Goal: Task Accomplishment & Management: Manage account settings

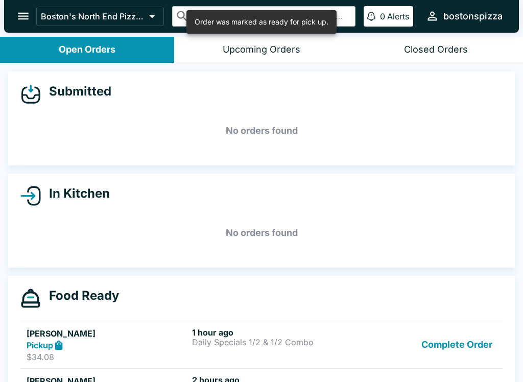
scroll to position [81, 0]
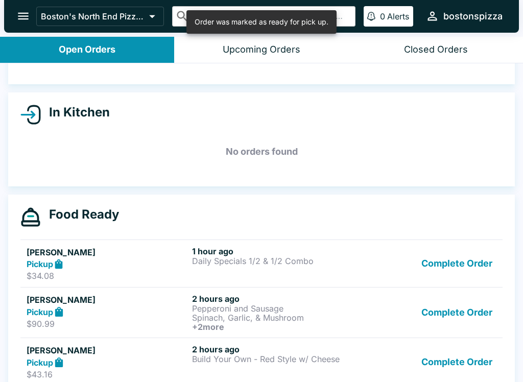
click at [459, 257] on button "Complete Order" at bounding box center [456, 263] width 79 height 35
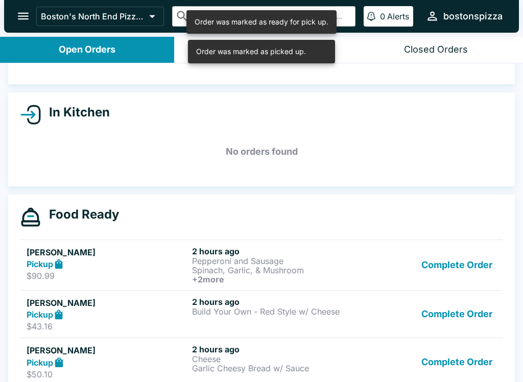
click at [458, 267] on button "Complete Order" at bounding box center [456, 265] width 79 height 38
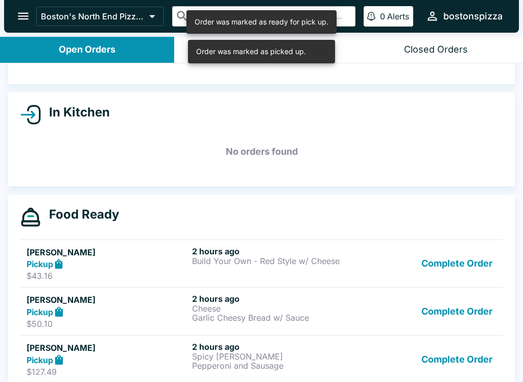
click at [458, 271] on button "Complete Order" at bounding box center [456, 263] width 79 height 35
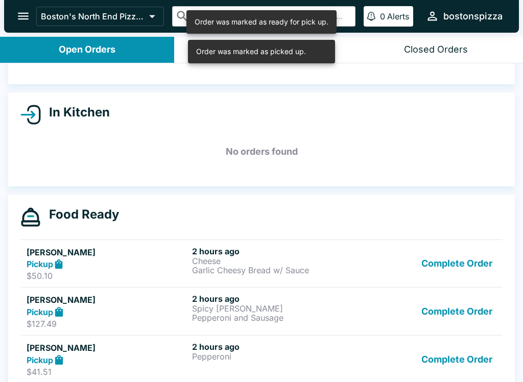
click at [462, 274] on button "Complete Order" at bounding box center [456, 263] width 79 height 35
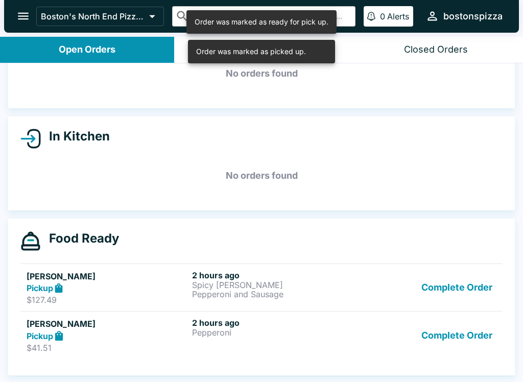
click at [461, 273] on button "Complete Order" at bounding box center [456, 287] width 79 height 35
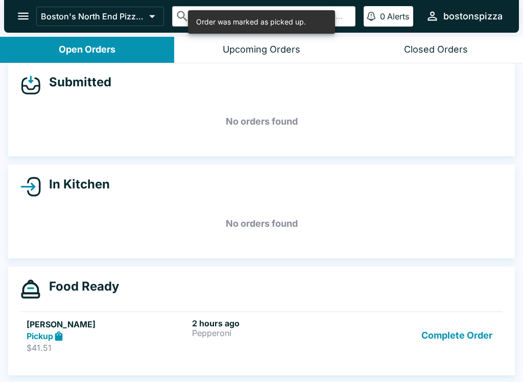
scroll to position [9, 0]
click at [461, 289] on div "Food Ready" at bounding box center [261, 289] width 482 height 20
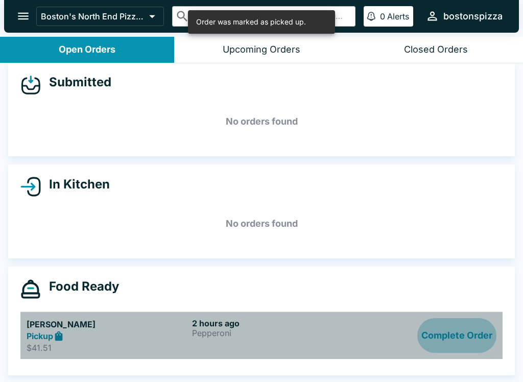
click at [461, 333] on button "Complete Order" at bounding box center [456, 335] width 79 height 35
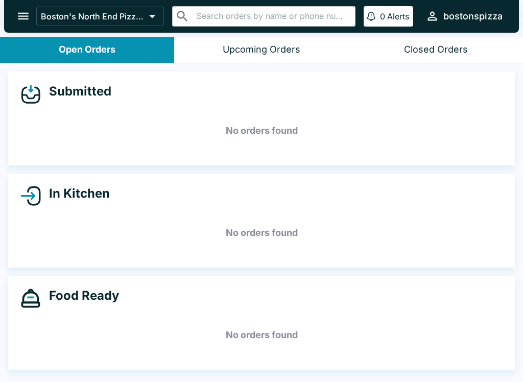
click at [19, 22] on icon "open drawer" at bounding box center [23, 16] width 14 height 14
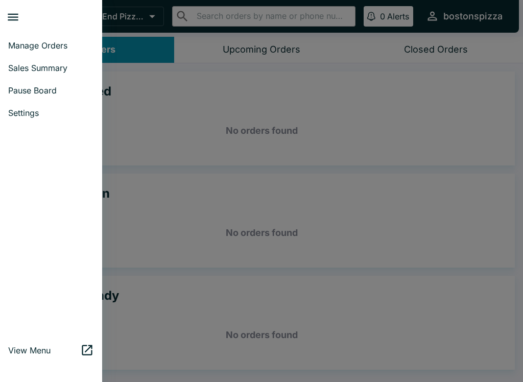
click at [63, 39] on link "Manage Orders" at bounding box center [51, 45] width 102 height 22
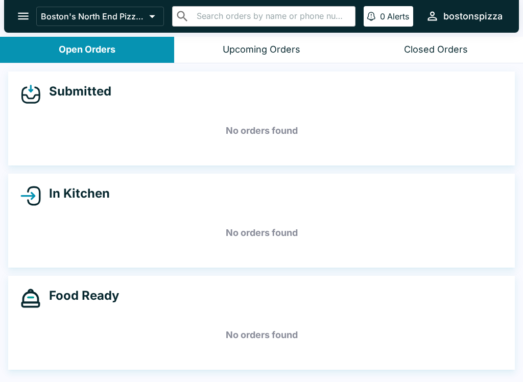
click at [18, 16] on icon "open drawer" at bounding box center [23, 16] width 14 height 14
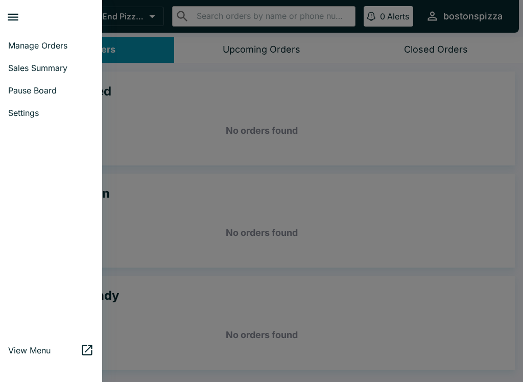
click at [53, 67] on span "Sales Summary" at bounding box center [51, 68] width 86 height 10
select select "03:00"
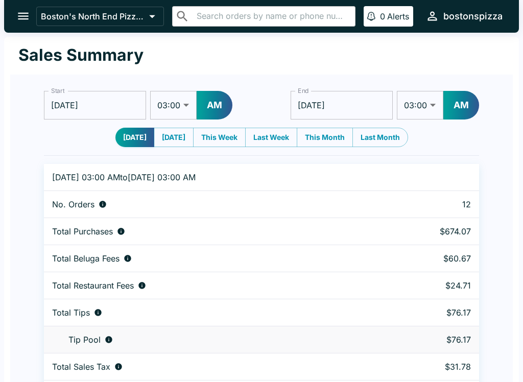
click at [14, 27] on div "Boston's North End Pizza Bakery ​ ​ 0 Alerts bostonspizza" at bounding box center [261, 16] width 515 height 33
click at [25, 16] on icon "open drawer" at bounding box center [23, 16] width 11 height 7
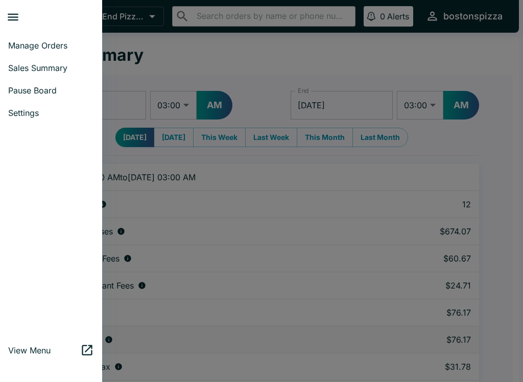
click at [19, 42] on span "Manage Orders" at bounding box center [51, 45] width 86 height 10
